Goal: Information Seeking & Learning: Learn about a topic

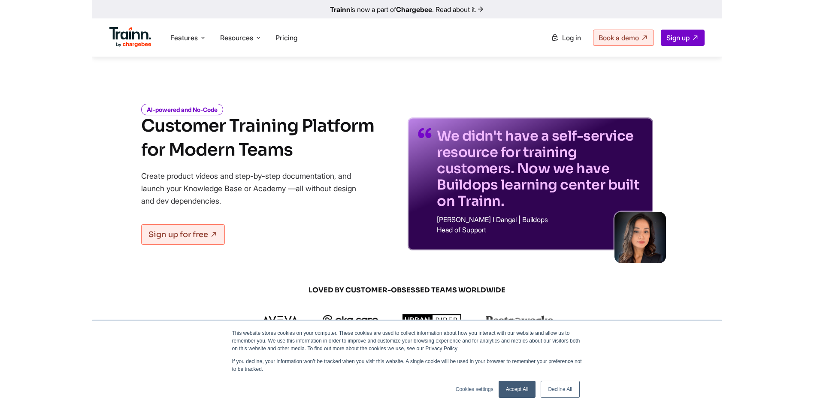
scroll to position [86, 0]
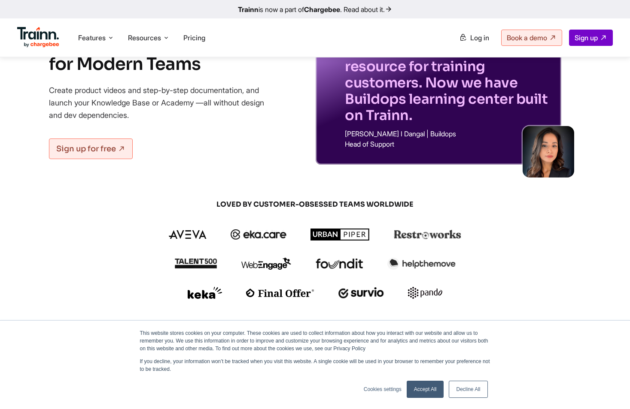
click at [470, 390] on link "Decline All" at bounding box center [468, 389] width 39 height 17
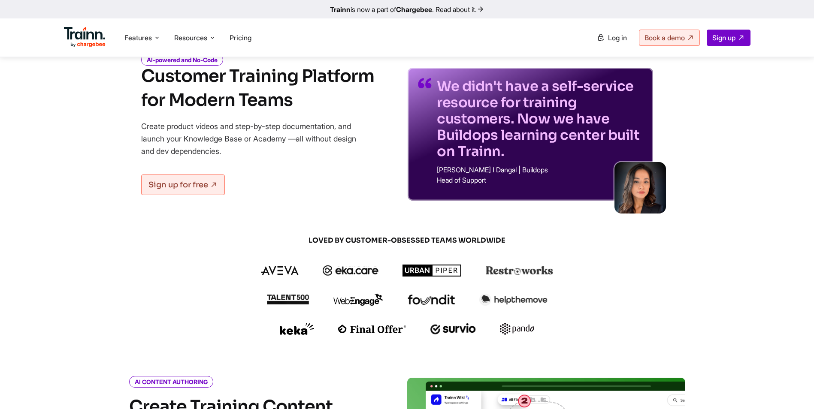
scroll to position [0, 0]
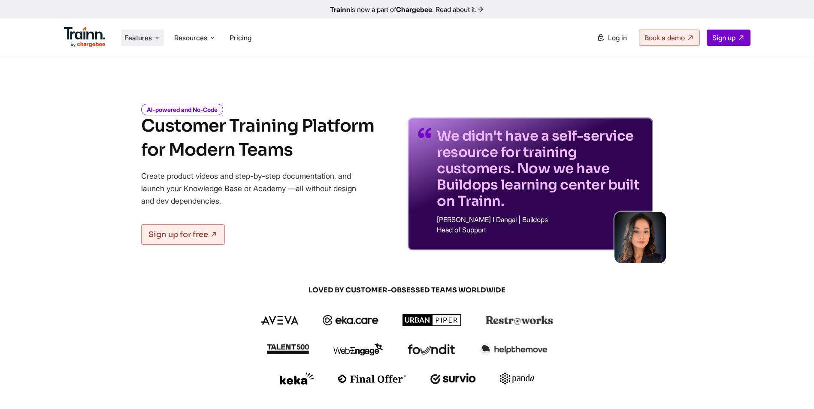
click at [147, 38] on span "Features" at bounding box center [137, 37] width 27 height 9
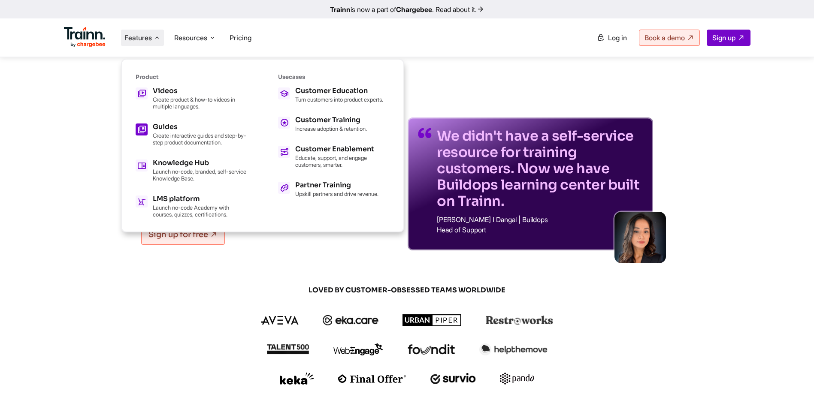
click at [141, 126] on icon at bounding box center [141, 129] width 9 height 15
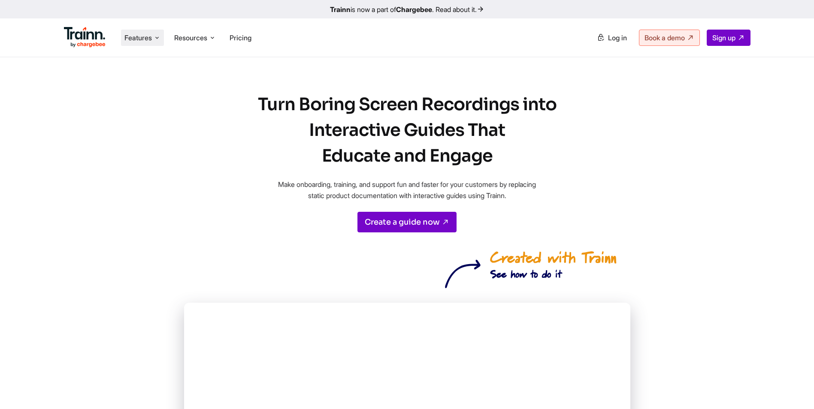
click at [132, 35] on span "Features" at bounding box center [137, 37] width 27 height 9
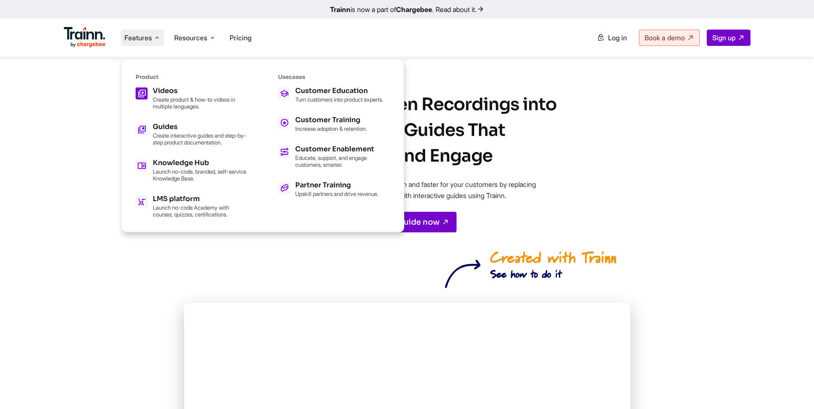
click at [157, 106] on p "Create product & how-to videos in multiple languages." at bounding box center [200, 103] width 94 height 14
